Goal: Transaction & Acquisition: Purchase product/service

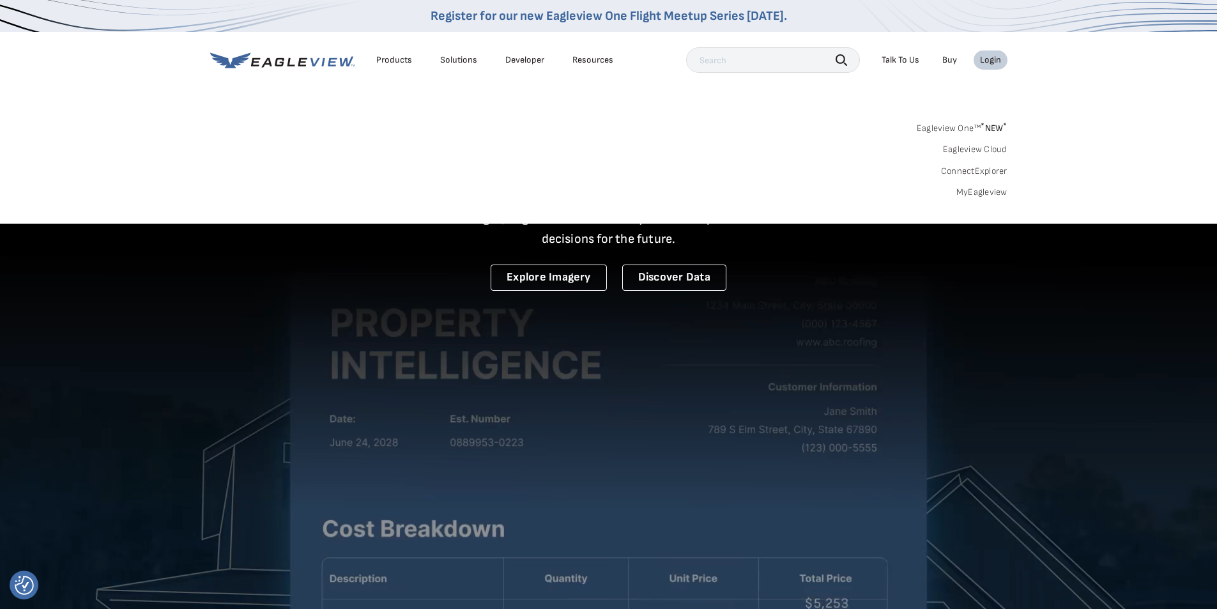
click at [985, 126] on span "* NEW *" at bounding box center [994, 128] width 26 height 11
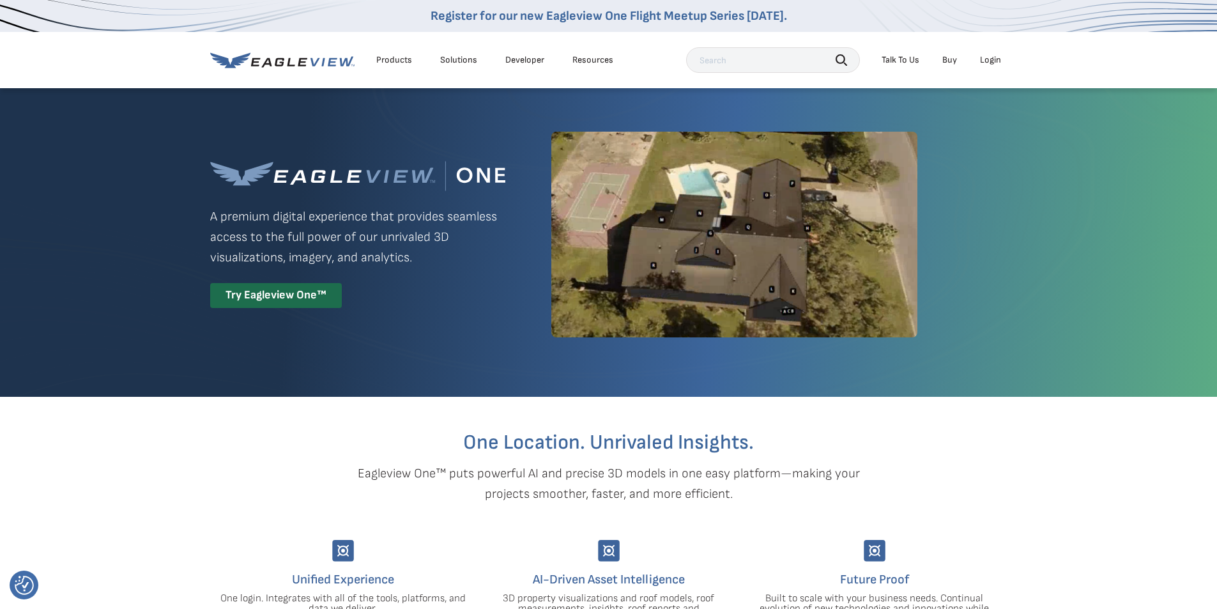
click at [990, 57] on div "Login" at bounding box center [990, 59] width 21 height 11
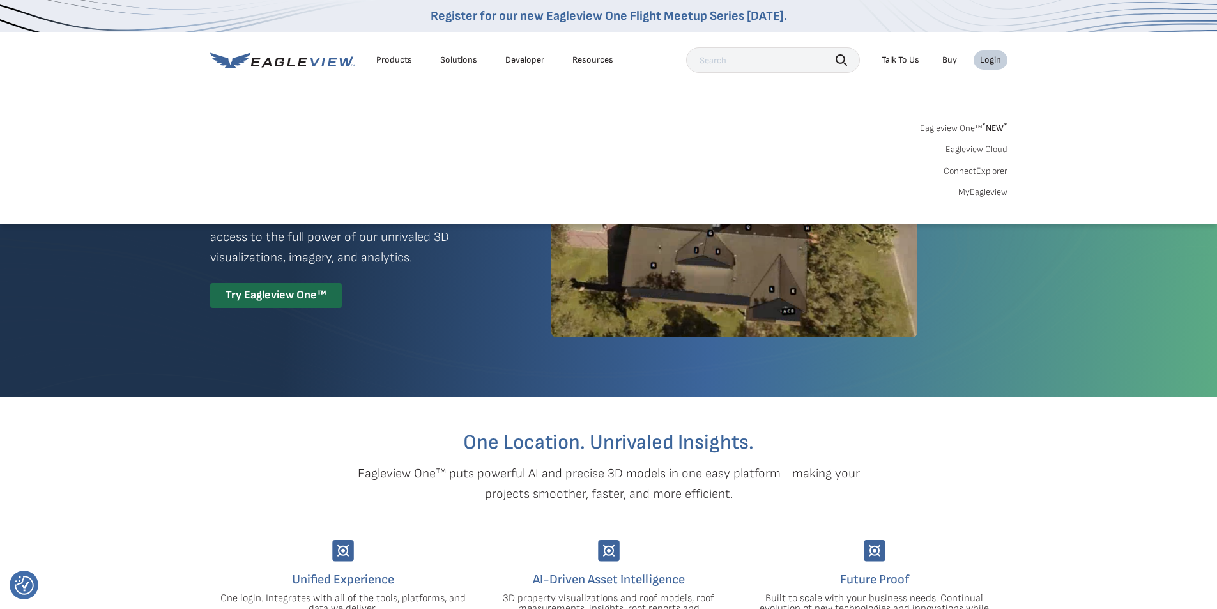
drag, startPoint x: 979, startPoint y: 191, endPoint x: 975, endPoint y: 172, distance: 19.1
click at [979, 192] on link "MyEagleview" at bounding box center [982, 192] width 49 height 11
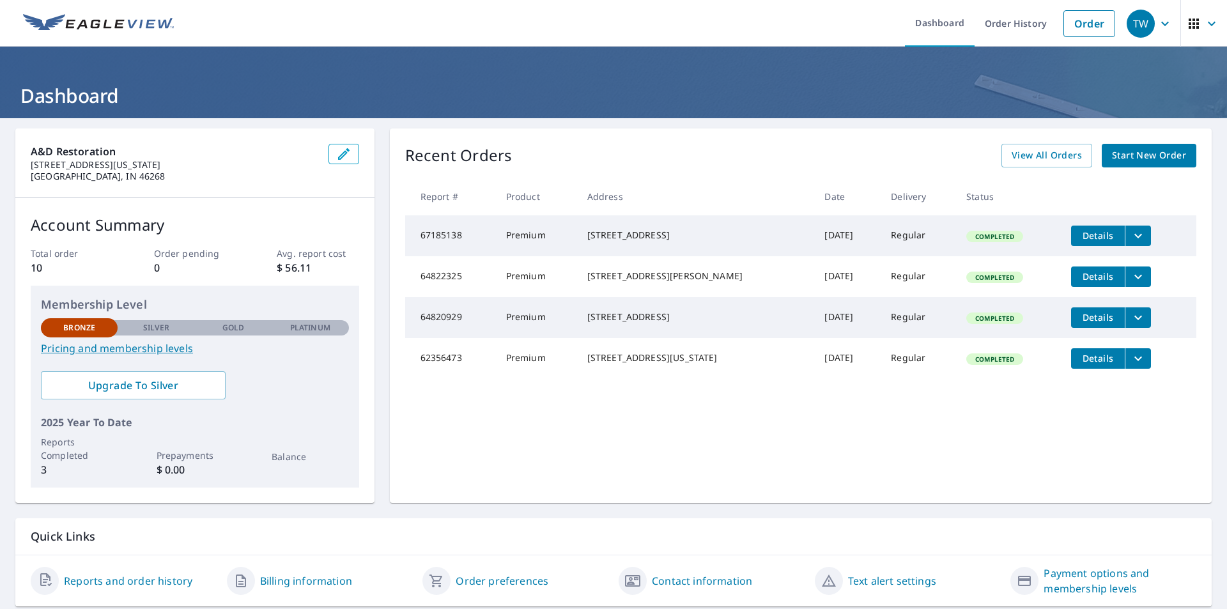
click at [1122, 158] on span "Start New Order" at bounding box center [1149, 156] width 74 height 16
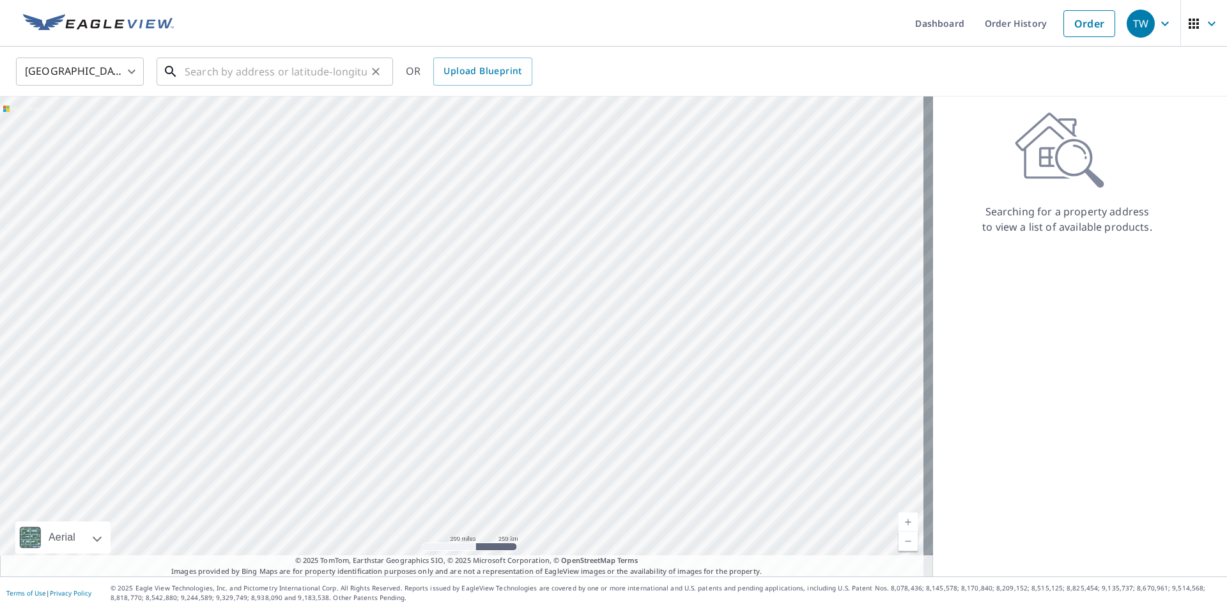
click at [239, 77] on input "text" at bounding box center [276, 72] width 182 height 36
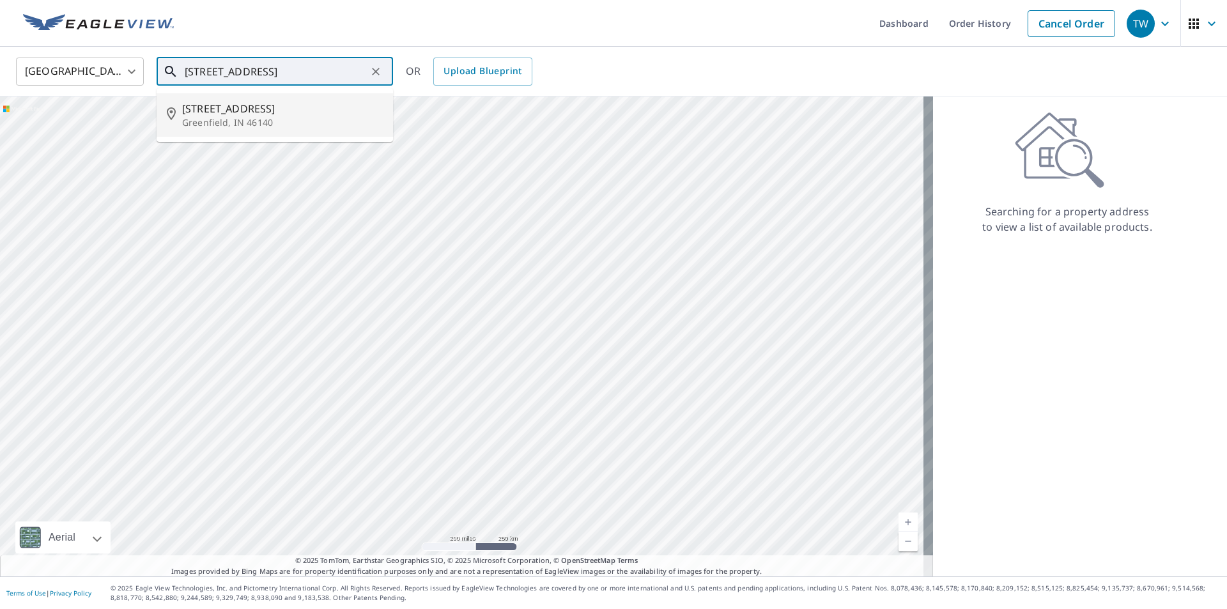
click at [239, 111] on span "250 W Fifth St" at bounding box center [282, 108] width 201 height 15
type input "250 W Fifth St Greenfield, IN 46140"
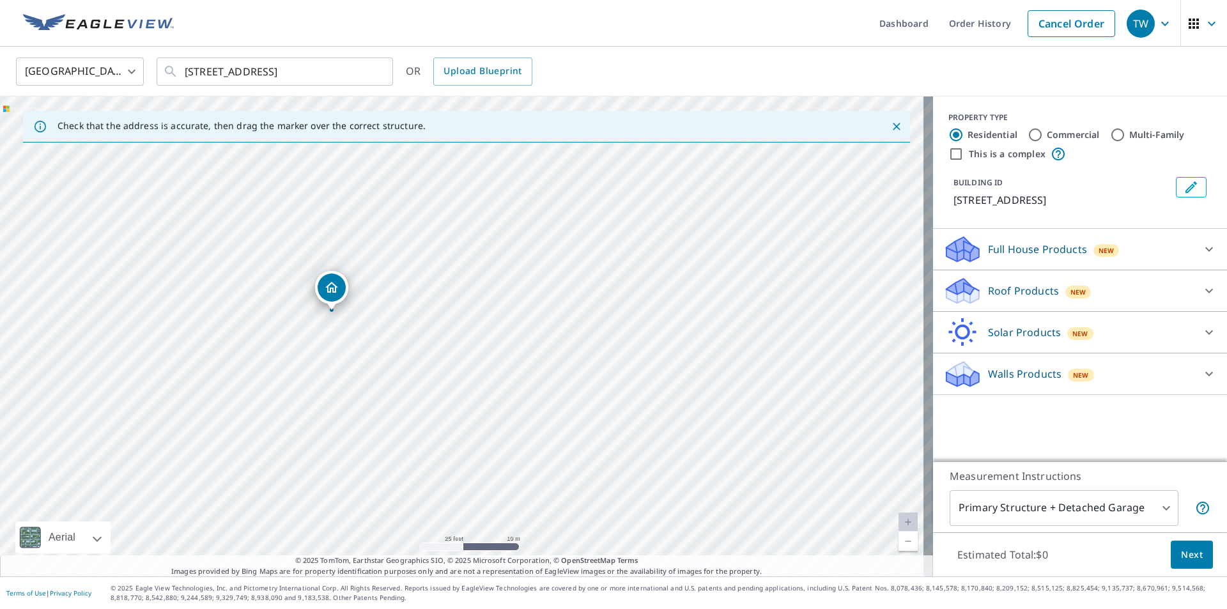
click at [1147, 513] on body "TW TW Dashboard Order History Cancel Order TW United States US ​ 250 W Fifth St…" at bounding box center [613, 304] width 1227 height 609
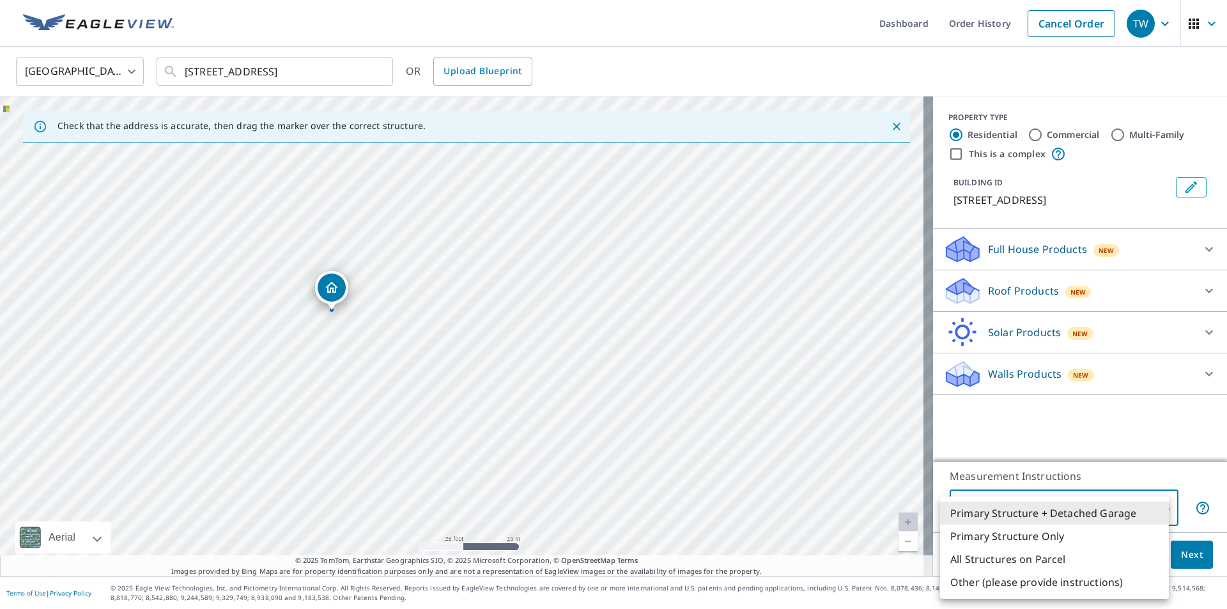
click at [1147, 513] on li "Primary Structure + Detached Garage" at bounding box center [1054, 512] width 229 height 23
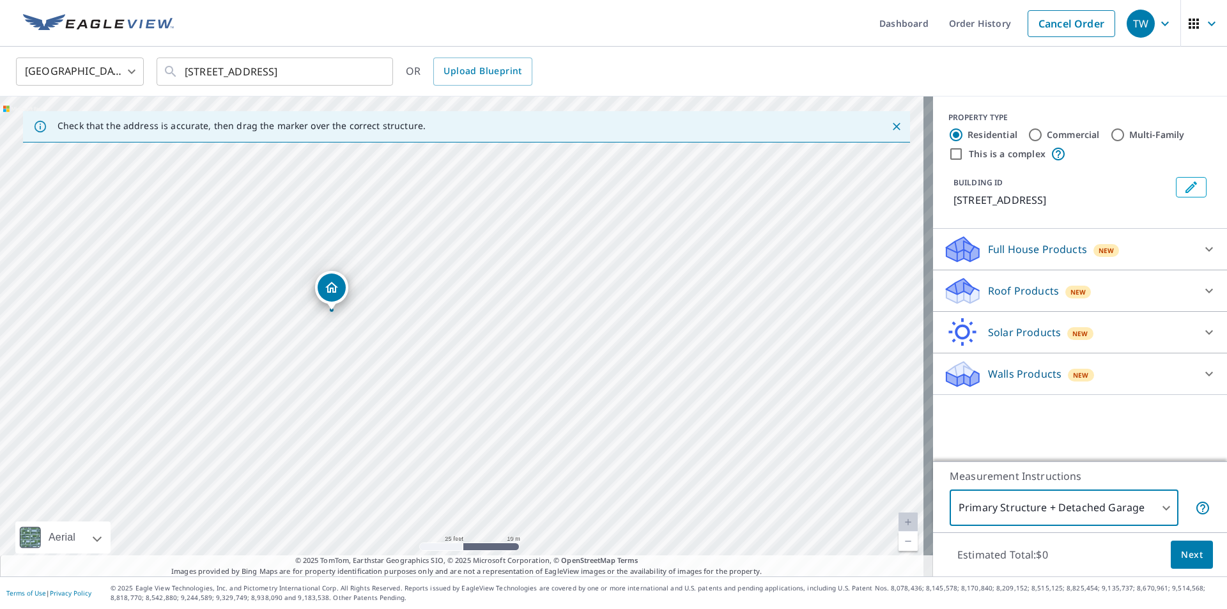
click at [1188, 553] on span "Next" at bounding box center [1192, 555] width 22 height 16
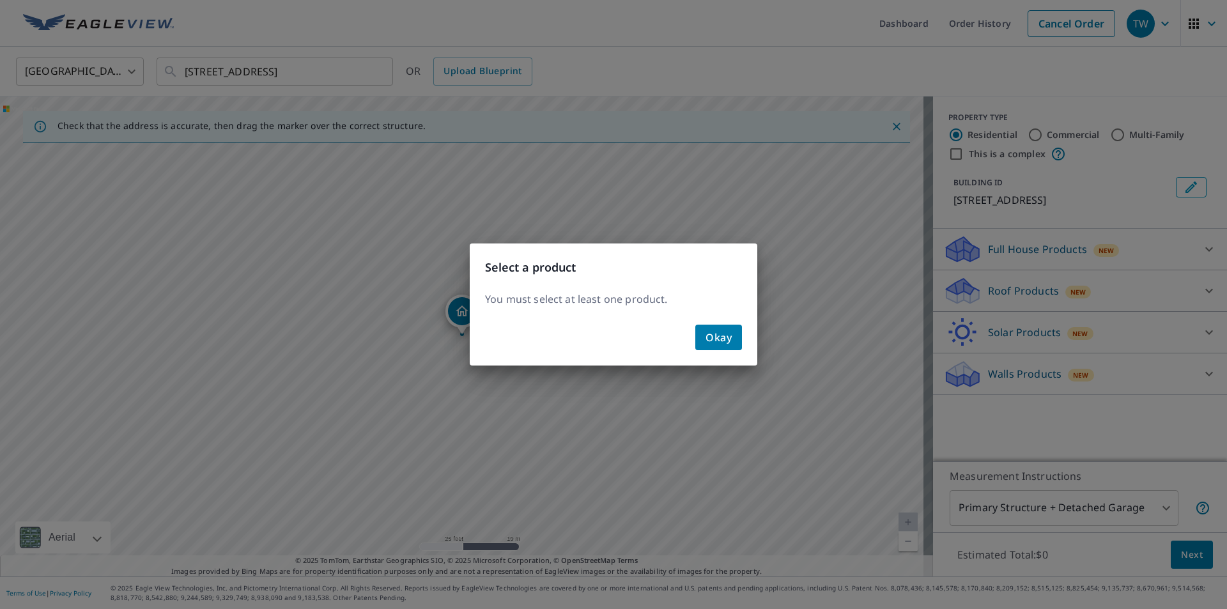
click at [715, 337] on span "Okay" at bounding box center [718, 337] width 26 height 18
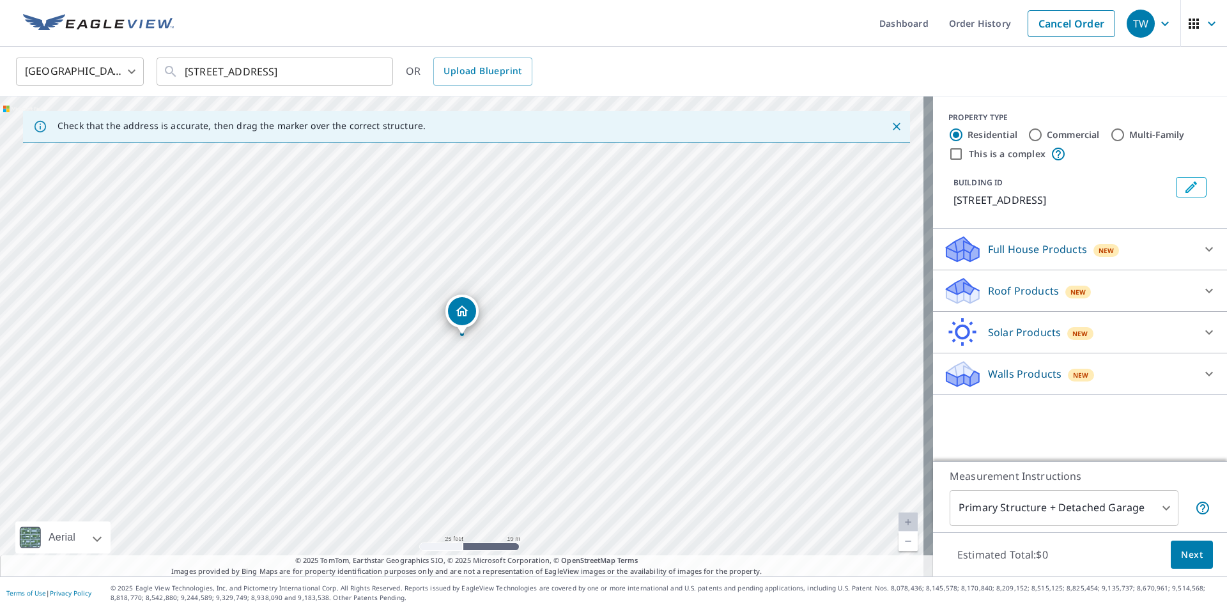
click at [1170, 252] on div "Full House Products New" at bounding box center [1068, 249] width 250 height 30
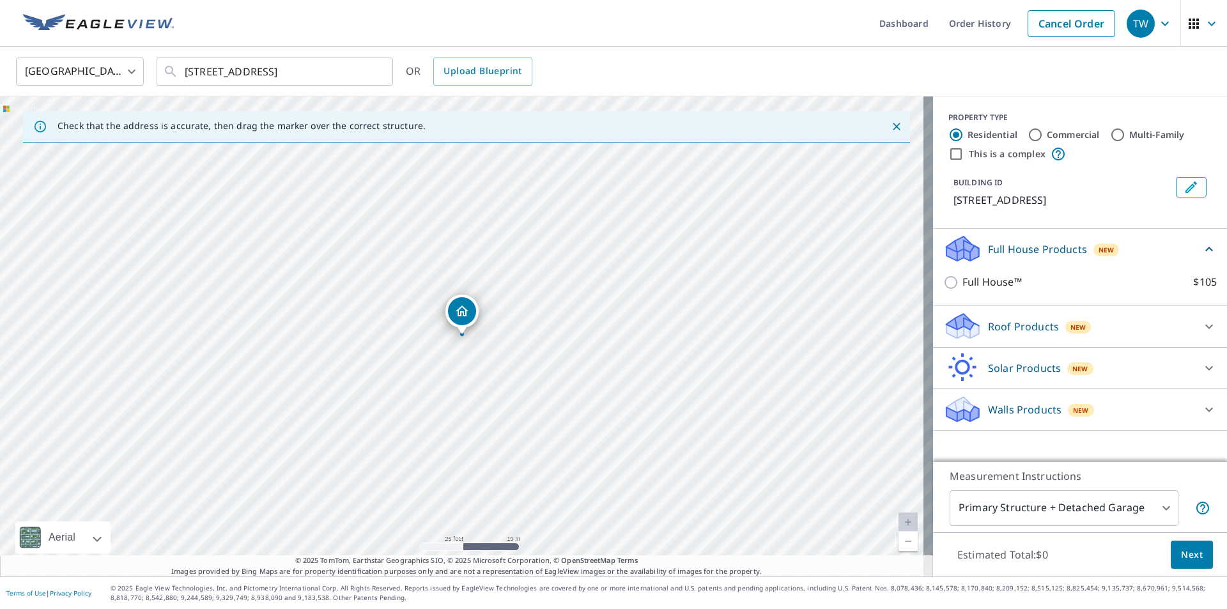
click at [1146, 326] on div "Roof Products New" at bounding box center [1068, 326] width 250 height 30
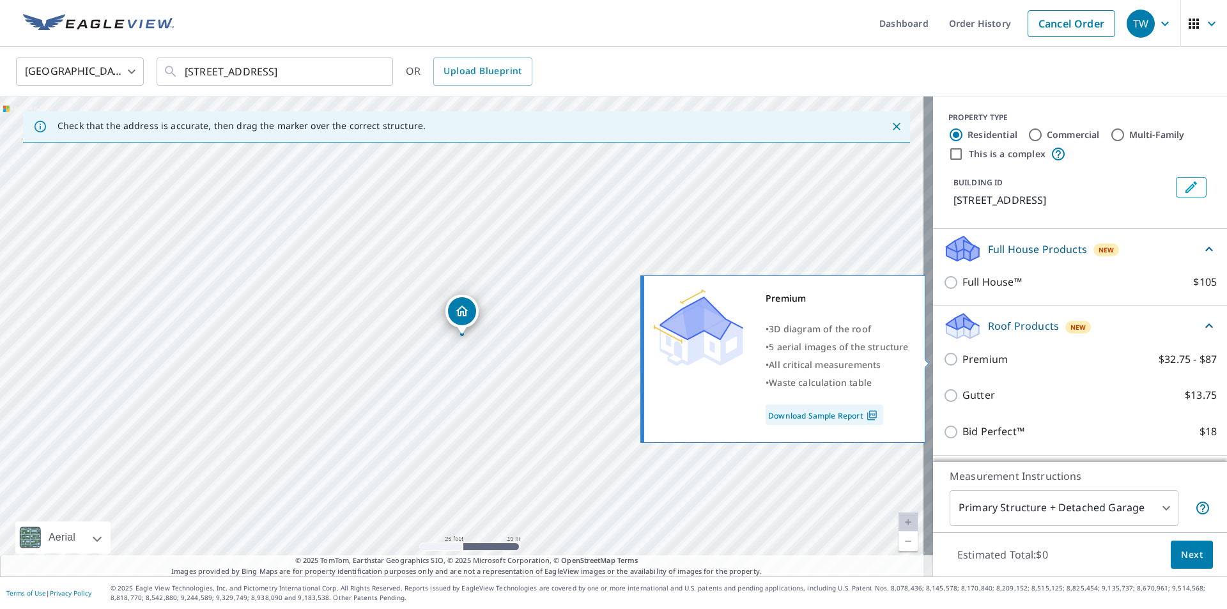
click at [943, 355] on input "Premium $32.75 - $87" at bounding box center [952, 358] width 19 height 15
checkbox input "true"
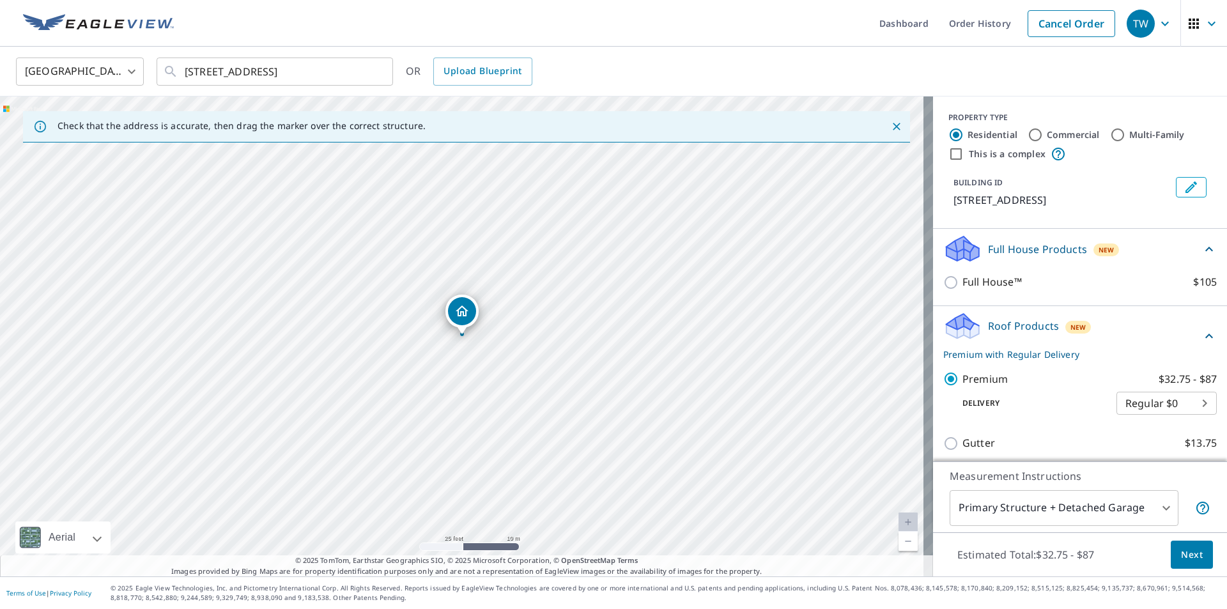
click at [1187, 553] on span "Next" at bounding box center [1192, 555] width 22 height 16
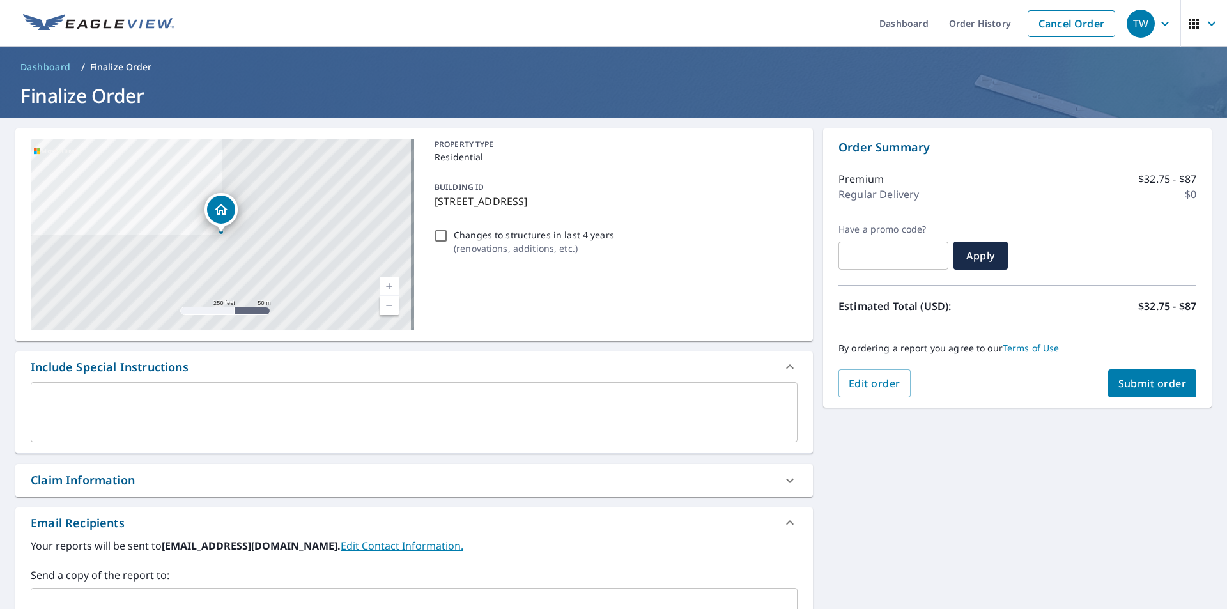
click at [1153, 370] on button "Submit order" at bounding box center [1152, 383] width 89 height 28
